Goal: Navigation & Orientation: Find specific page/section

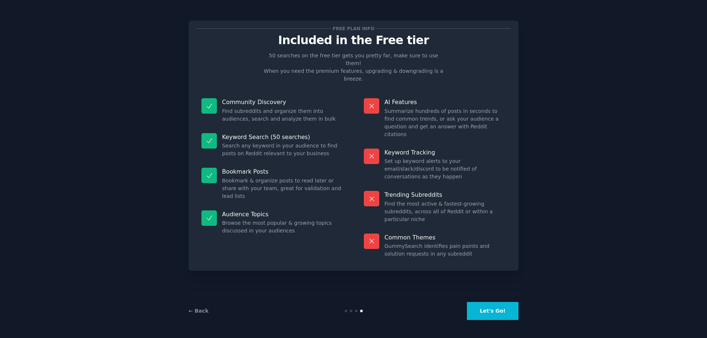
click at [506, 311] on button "Let's Go!" at bounding box center [493, 311] width 52 height 18
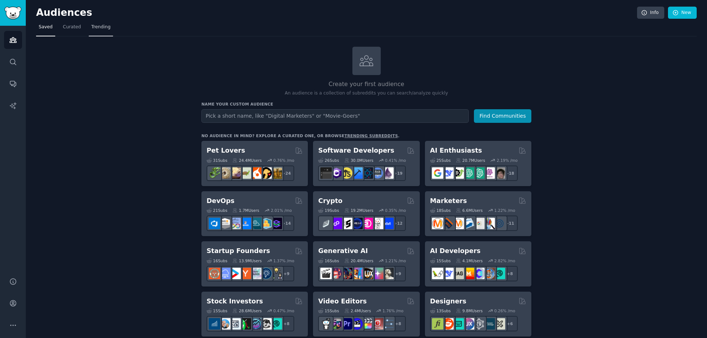
click at [92, 26] on span "Trending" at bounding box center [100, 27] width 19 height 7
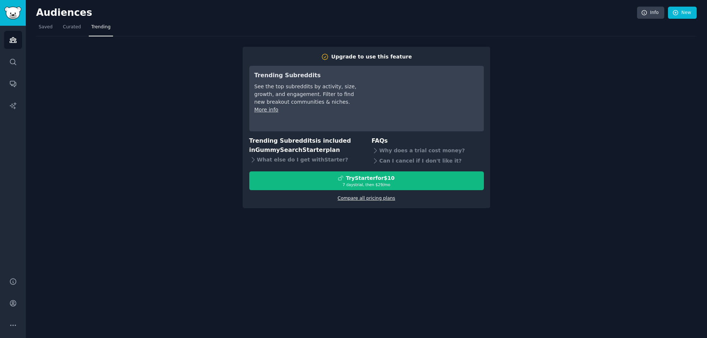
click at [368, 198] on link "Compare all pricing plans" at bounding box center [365, 198] width 57 height 5
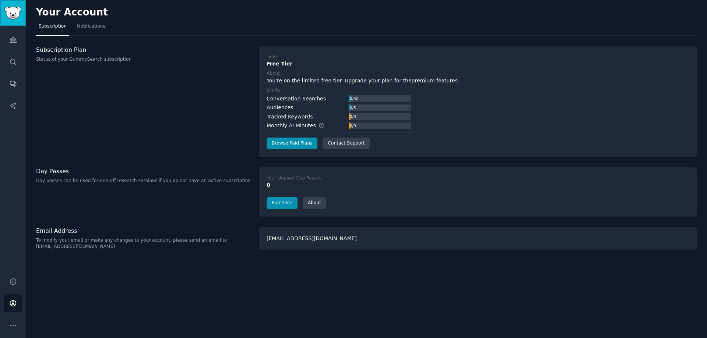
click at [12, 7] on img "Sidebar" at bounding box center [12, 13] width 17 height 13
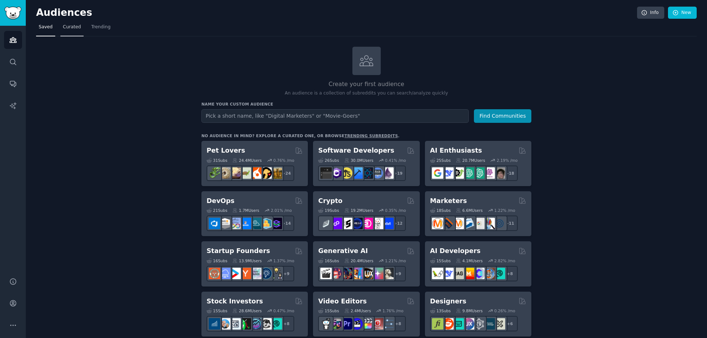
click at [71, 28] on span "Curated" at bounding box center [72, 27] width 18 height 7
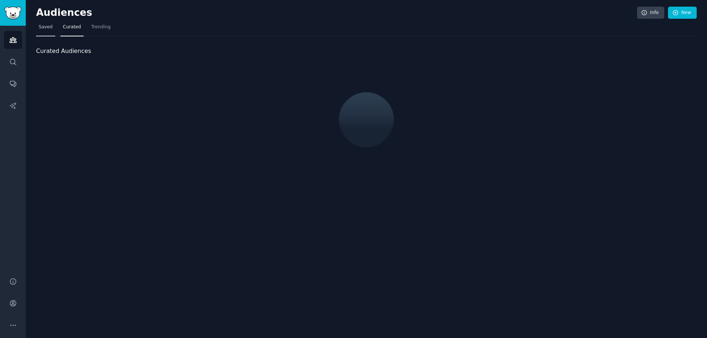
click at [49, 27] on span "Saved" at bounding box center [46, 27] width 14 height 7
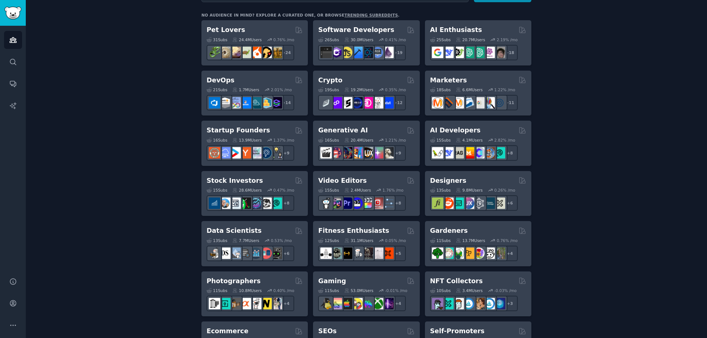
scroll to position [106, 0]
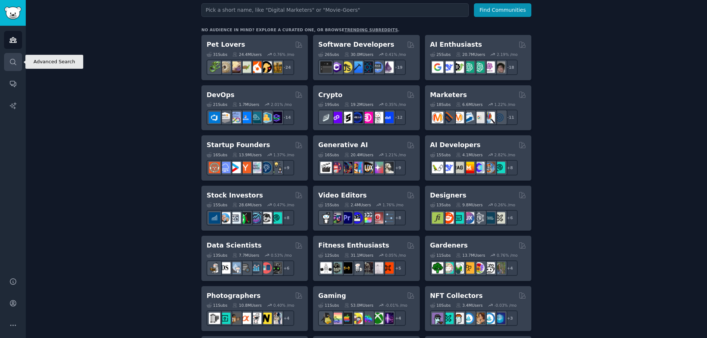
click at [6, 65] on link "Search" at bounding box center [13, 62] width 18 height 18
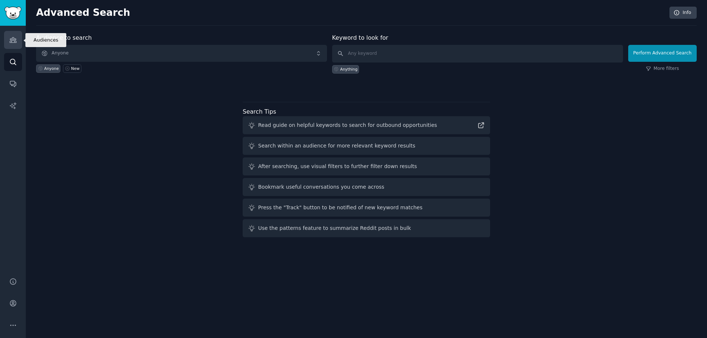
click at [15, 42] on icon "Sidebar" at bounding box center [13, 40] width 8 height 8
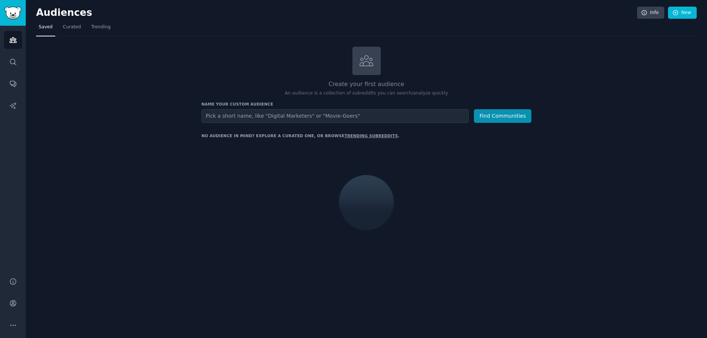
click at [26, 57] on div "Audiences Info New Saved Curated Trending Create your first audience An audienc…" at bounding box center [366, 169] width 681 height 338
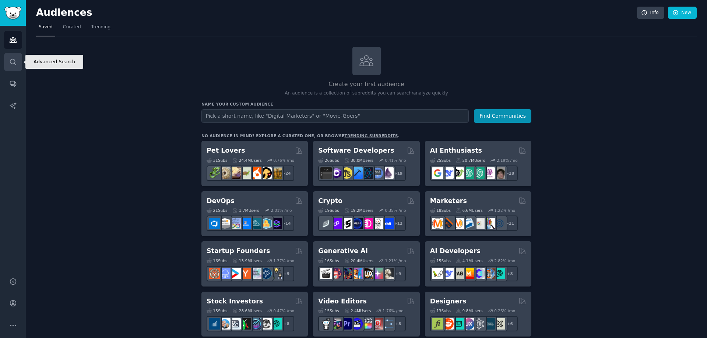
click at [13, 58] on icon "Sidebar" at bounding box center [13, 62] width 8 height 8
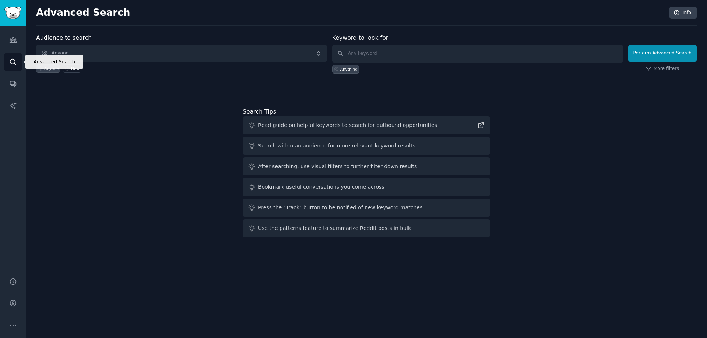
drag, startPoint x: 13, startPoint y: 58, endPoint x: 183, endPoint y: 134, distance: 186.5
click at [183, 134] on div "Audience to search Anyone Anyone New Keyword to look for Anything Perform Advan…" at bounding box center [366, 136] width 660 height 207
click at [12, 43] on icon "Sidebar" at bounding box center [13, 40] width 8 height 8
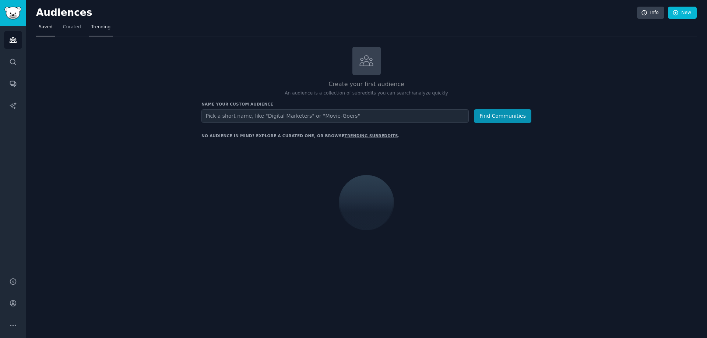
click at [98, 30] on span "Trending" at bounding box center [100, 27] width 19 height 7
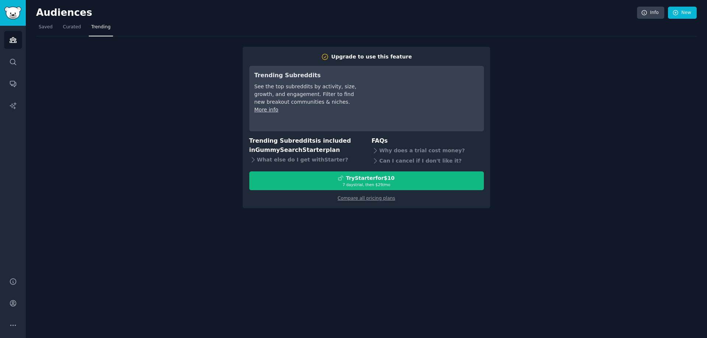
click at [42, 12] on h2 "Audiences" at bounding box center [336, 13] width 601 height 12
click at [17, 10] on img "Sidebar" at bounding box center [12, 13] width 17 height 13
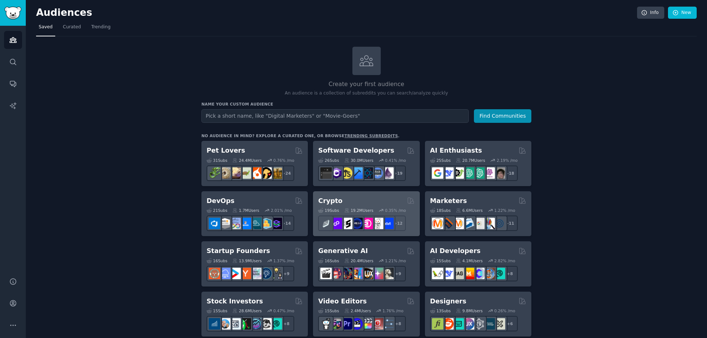
click at [346, 199] on div "Crypto" at bounding box center [366, 201] width 96 height 9
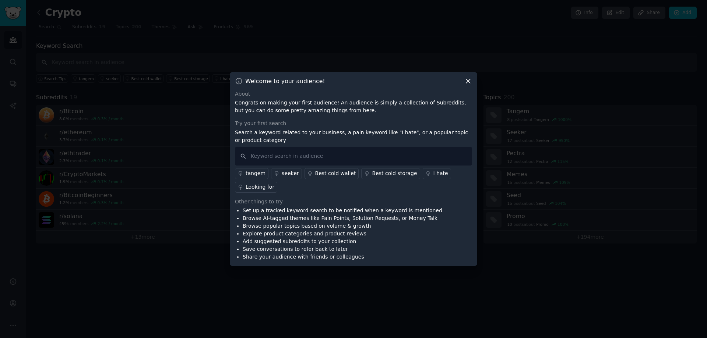
click at [467, 79] on icon at bounding box center [468, 81] width 8 height 8
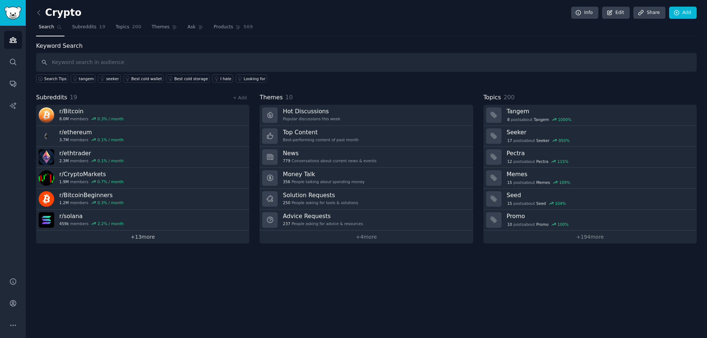
click at [154, 240] on link "+ 13 more" at bounding box center [142, 237] width 213 height 13
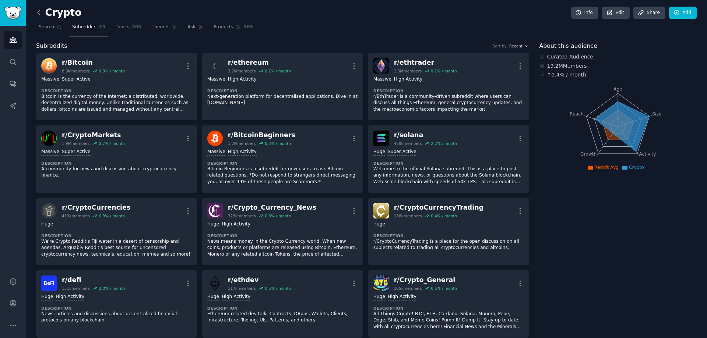
click at [42, 12] on icon at bounding box center [39, 13] width 8 height 8
